Goal: Task Accomplishment & Management: Manage account settings

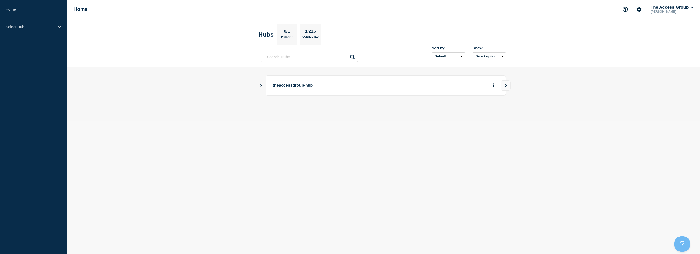
click at [262, 83] on div "theaccessgroup-hub" at bounding box center [383, 86] width 245 height 20
click at [262, 85] on icon "Show Connected Hubs" at bounding box center [261, 85] width 3 height 3
click at [482, 111] on button "See overview" at bounding box center [475, 111] width 27 height 10
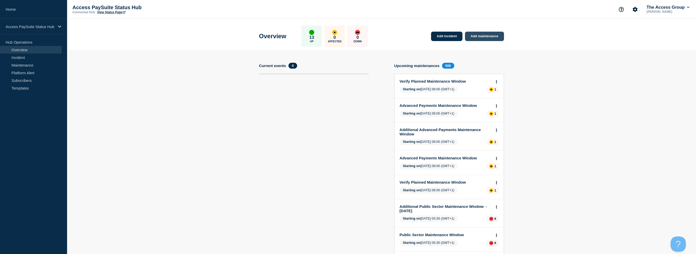
click at [488, 37] on link "Add maintenance" at bounding box center [484, 36] width 39 height 9
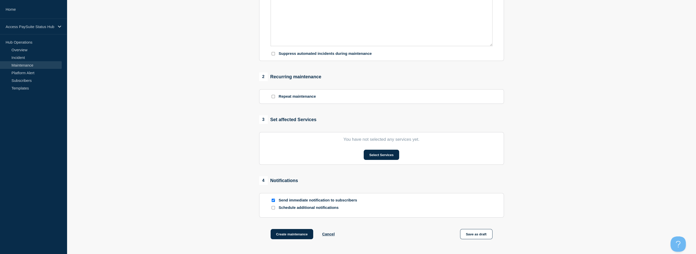
scroll to position [153, 0]
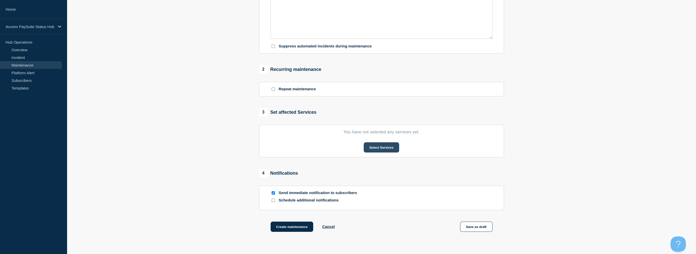
click at [387, 151] on button "Select Services" at bounding box center [381, 147] width 35 height 10
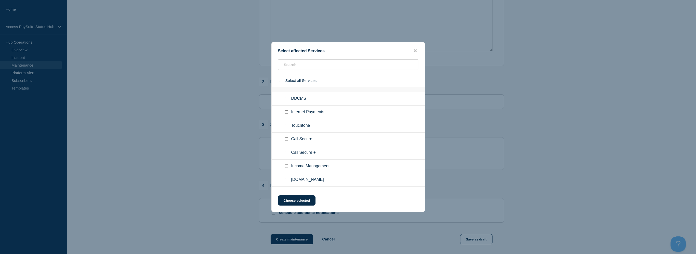
scroll to position [0, 0]
click at [416, 50] on icon "close button" at bounding box center [415, 51] width 3 height 4
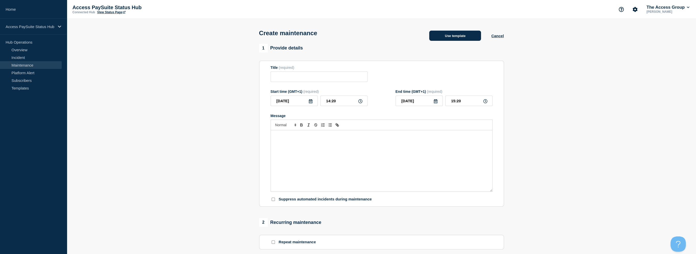
click at [461, 38] on button "Use template" at bounding box center [456, 36] width 52 height 10
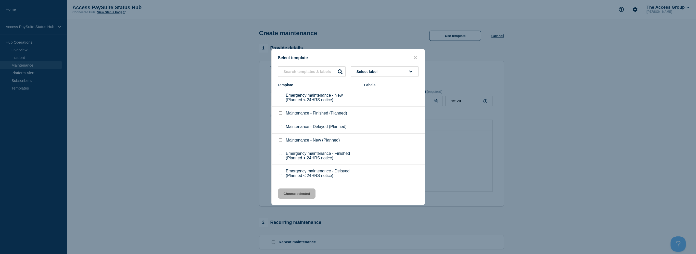
click at [413, 70] on button "Select label" at bounding box center [385, 71] width 68 height 10
click at [413, 70] on icon at bounding box center [410, 72] width 3 height 4
click at [416, 56] on icon "close button" at bounding box center [415, 57] width 3 height 3
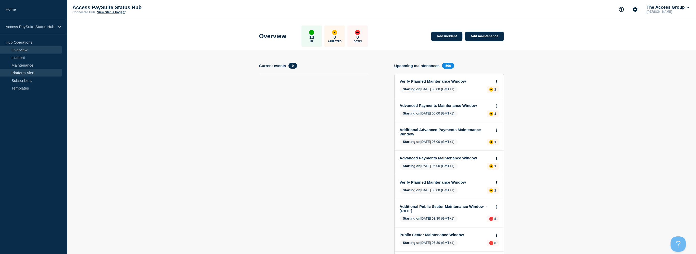
click at [32, 75] on link "Platform Alert" at bounding box center [31, 73] width 62 height 8
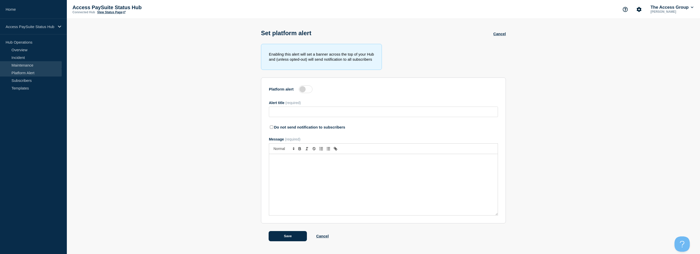
click at [23, 65] on link "Maintenance" at bounding box center [31, 65] width 62 height 8
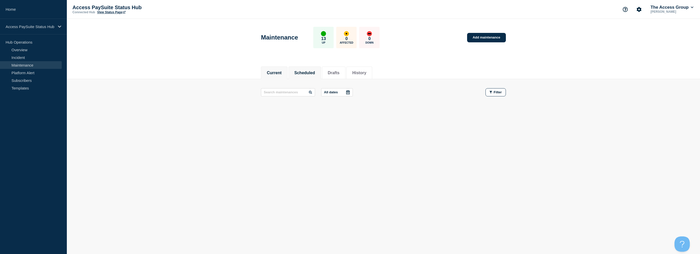
click at [307, 71] on button "Scheduled" at bounding box center [305, 73] width 21 height 5
